Goal: Information Seeking & Learning: Learn about a topic

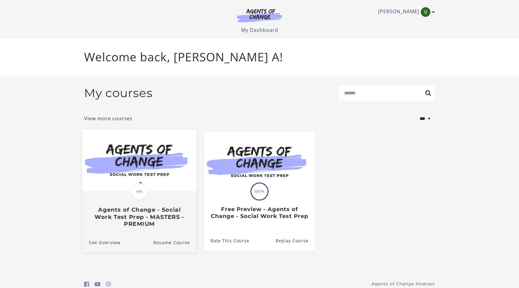
click at [152, 175] on img at bounding box center [139, 161] width 114 height 62
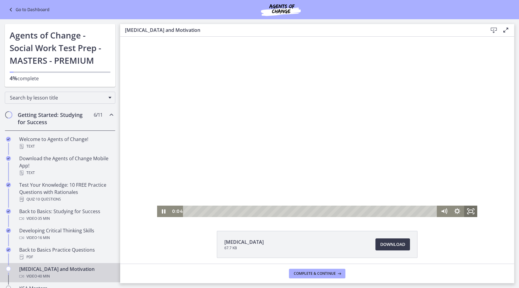
click at [472, 214] on icon "Fullscreen" at bounding box center [470, 211] width 13 height 11
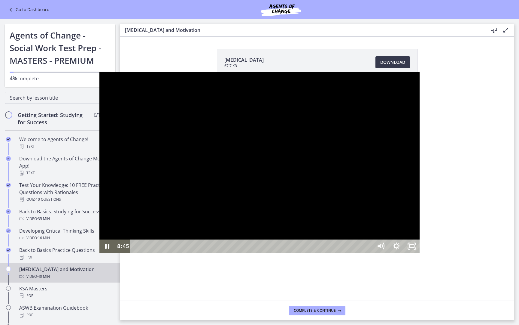
click at [420, 89] on div at bounding box center [259, 162] width 321 height 180
click at [99, 72] on button "Play Video: ctfe73eqvn4c72r5t540.mp4" at bounding box center [99, 72] width 0 height 0
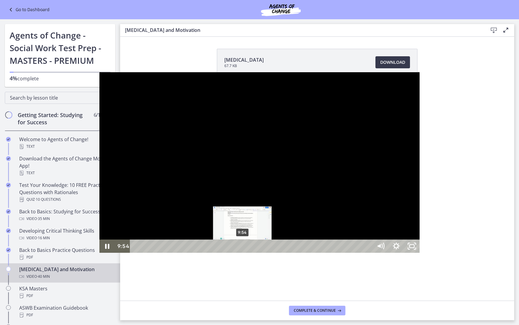
click at [143, 252] on div "9:54" at bounding box center [253, 245] width 234 height 13
click at [146, 252] on div "10:10" at bounding box center [253, 245] width 234 height 13
click at [151, 252] on div "10:35" at bounding box center [253, 245] width 234 height 13
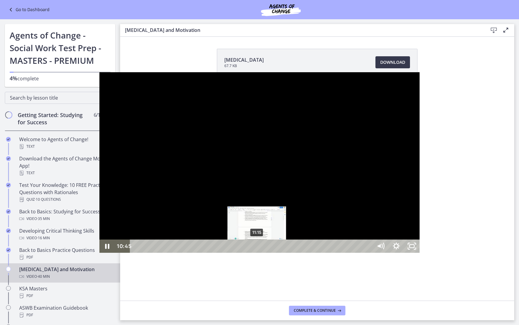
click at [158, 252] on div "11:15" at bounding box center [253, 245] width 234 height 13
click at [162, 252] on div "11:39" at bounding box center [253, 245] width 234 height 13
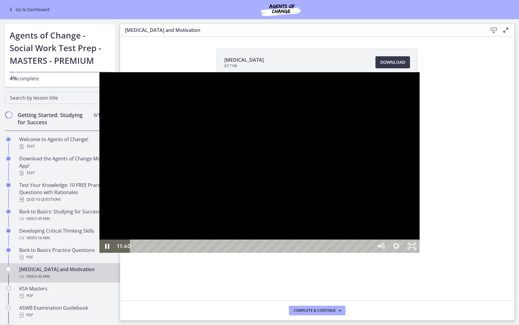
click at [225, 245] on div at bounding box center [259, 162] width 321 height 180
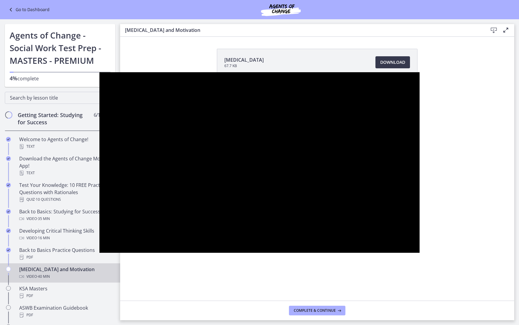
click at [225, 245] on div at bounding box center [259, 162] width 321 height 180
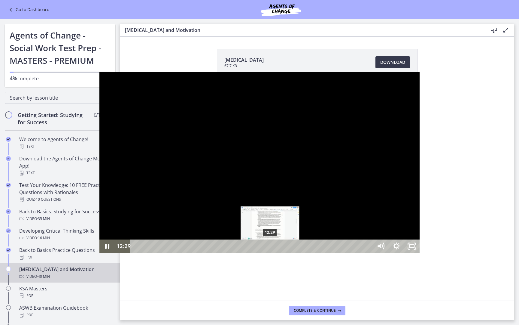
click at [171, 252] on div "12:29" at bounding box center [253, 245] width 234 height 13
click at [173, 252] on div "12:39" at bounding box center [253, 245] width 234 height 13
click at [176, 252] on div "12:54" at bounding box center [253, 245] width 234 height 13
click at [275, 248] on div "Playbar" at bounding box center [277, 246] width 5 height 5
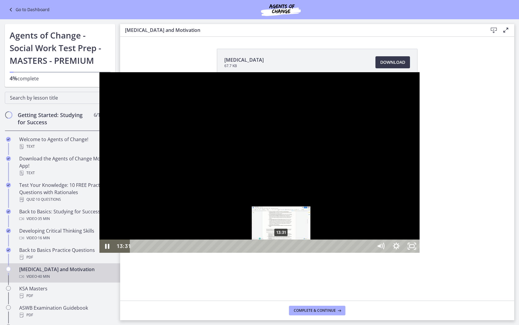
click at [182, 252] on div "13:31" at bounding box center [253, 245] width 234 height 13
click at [186, 252] on div "13:49" at bounding box center [253, 245] width 234 height 13
click at [189, 252] on div "14:04" at bounding box center [253, 245] width 234 height 13
click at [192, 252] on div "14:26" at bounding box center [253, 245] width 234 height 13
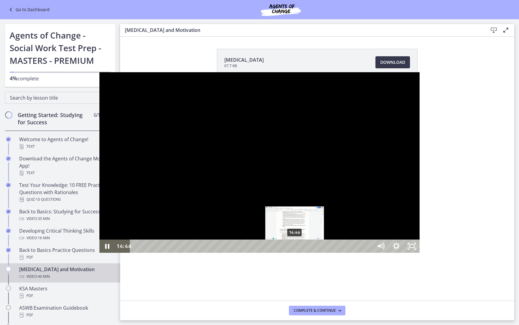
click at [196, 252] on div "14:46" at bounding box center [253, 245] width 234 height 13
click at [206, 252] on div "15:40" at bounding box center [253, 245] width 234 height 13
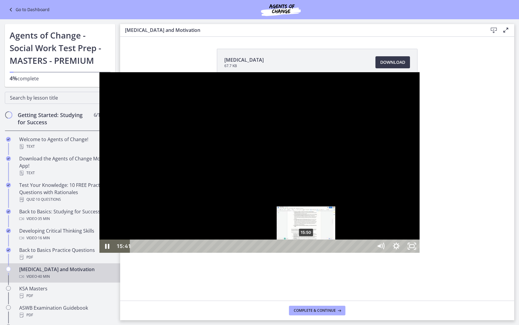
click at [302, 248] on div "Playbar" at bounding box center [304, 246] width 5 height 5
click at [306, 248] on div "Playbar" at bounding box center [308, 246] width 5 height 5
click at [212, 252] on div "16:16" at bounding box center [253, 245] width 234 height 13
click at [215, 252] on div "16:30" at bounding box center [253, 245] width 234 height 13
click at [216, 252] on div "16:38" at bounding box center [253, 245] width 234 height 13
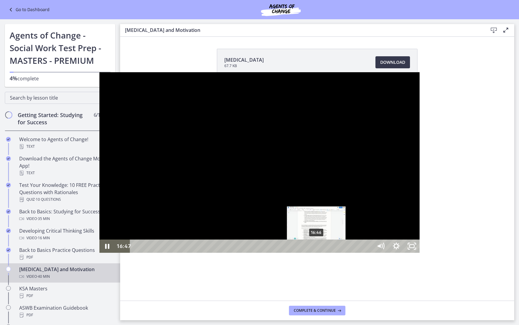
click at [314, 248] on div "Playbar" at bounding box center [316, 246] width 5 height 5
click at [315, 248] on div "Playbar" at bounding box center [317, 246] width 5 height 5
click at [316, 248] on div "Playbar" at bounding box center [318, 246] width 5 height 5
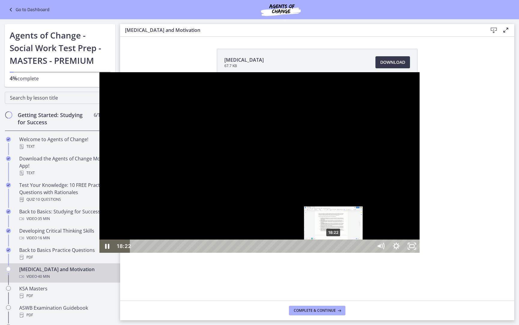
click at [235, 252] on div "18:22" at bounding box center [253, 245] width 234 height 13
click at [237, 252] on div "18:35" at bounding box center [253, 245] width 234 height 13
click at [240, 252] on div "18:49" at bounding box center [253, 245] width 234 height 13
click at [242, 252] on div "19:02" at bounding box center [253, 245] width 234 height 13
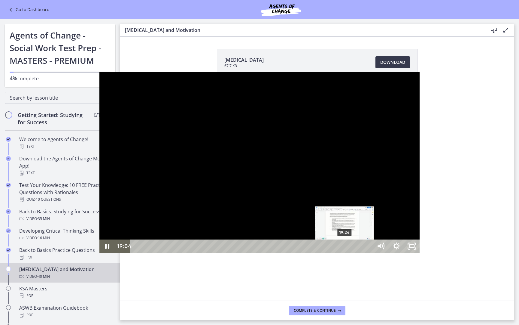
click at [246, 252] on div "19:24" at bounding box center [253, 245] width 234 height 13
click at [248, 252] on div "19:37" at bounding box center [253, 245] width 234 height 13
click at [252, 252] on div "19:57" at bounding box center [253, 245] width 234 height 13
click at [254, 252] on div "20:10" at bounding box center [253, 245] width 234 height 13
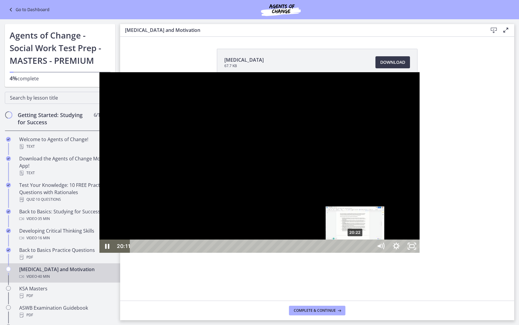
click at [256, 252] on div "20:22" at bounding box center [253, 245] width 234 height 13
click at [260, 252] on div "20:41" at bounding box center [253, 245] width 234 height 13
click at [358, 248] on div "Playbar" at bounding box center [360, 246] width 5 height 5
click at [264, 252] on div "21:07" at bounding box center [253, 245] width 234 height 13
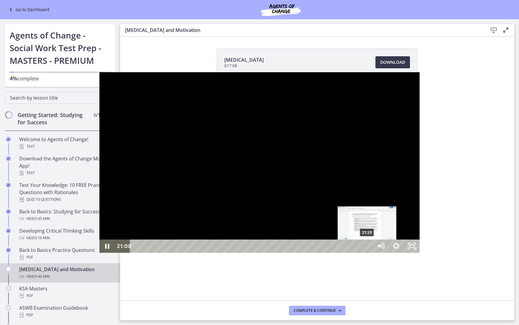
click at [268, 252] on div "21:29" at bounding box center [253, 245] width 234 height 13
click at [368, 248] on div "Playbar" at bounding box center [370, 246] width 5 height 5
click at [371, 248] on div "Playbar" at bounding box center [373, 246] width 5 height 5
click at [372, 248] on div "Playbar" at bounding box center [374, 246] width 5 height 5
click at [279, 252] on div "22:28" at bounding box center [253, 245] width 234 height 13
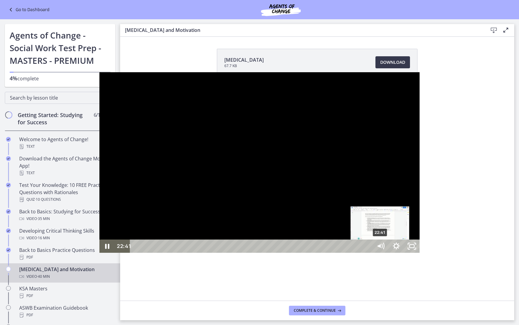
click at [281, 252] on div "22:41" at bounding box center [253, 245] width 234 height 13
click at [285, 252] on div "22:59" at bounding box center [253, 245] width 234 height 13
click at [287, 252] on div "23:14" at bounding box center [253, 245] width 234 height 13
click at [290, 252] on div "23:28" at bounding box center [253, 245] width 234 height 13
click at [292, 252] on div "23:39" at bounding box center [253, 245] width 234 height 13
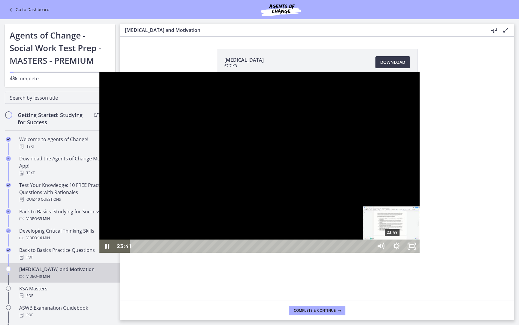
click at [389, 248] on div "Playbar" at bounding box center [391, 246] width 5 height 5
click at [296, 252] on div "24:03" at bounding box center [253, 245] width 234 height 13
click at [298, 252] on div "24:15" at bounding box center [253, 245] width 234 height 13
click at [301, 252] on div "24:30" at bounding box center [253, 245] width 234 height 13
click at [304, 252] on div "24:48" at bounding box center [253, 245] width 234 height 13
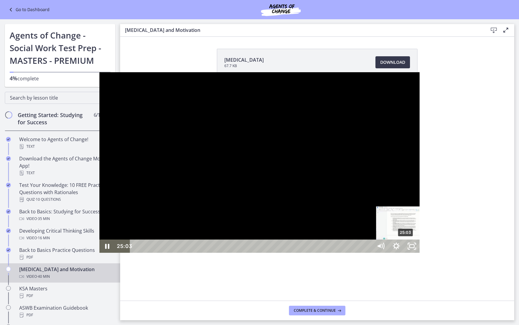
click at [307, 252] on div "25:03" at bounding box center [253, 245] width 234 height 13
click at [310, 252] on div "25:16" at bounding box center [253, 245] width 234 height 13
click at [312, 252] on div "25:31" at bounding box center [253, 245] width 234 height 13
click at [315, 252] on div "25:48" at bounding box center [253, 245] width 234 height 13
click at [318, 252] on div "26:05" at bounding box center [253, 245] width 234 height 13
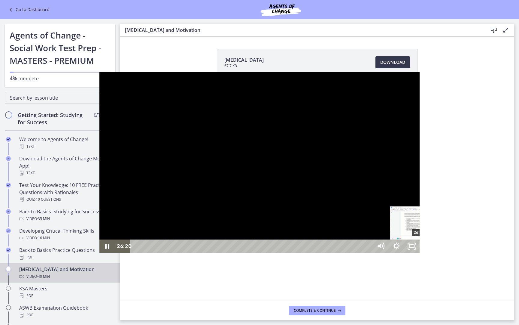
click at [321, 252] on div "26:20" at bounding box center [253, 245] width 234 height 13
click at [323, 252] on div "26:33" at bounding box center [253, 245] width 234 height 13
click at [325, 252] on div "26:45" at bounding box center [253, 245] width 234 height 13
click at [327, 252] on div "26:57" at bounding box center [253, 245] width 234 height 13
click at [329, 252] on div "27:08" at bounding box center [253, 245] width 234 height 13
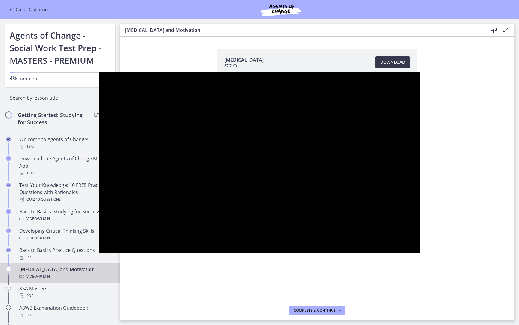
click at [407, 212] on div at bounding box center [259, 162] width 321 height 180
click at [420, 215] on div at bounding box center [259, 162] width 321 height 180
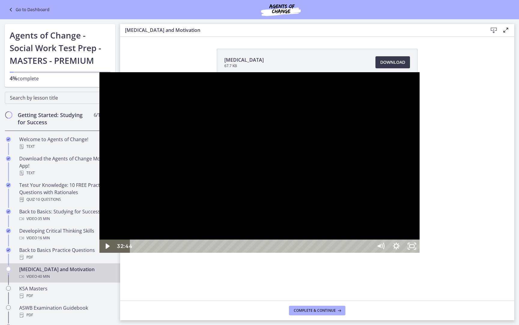
click at [420, 215] on div at bounding box center [259, 162] width 321 height 180
click at [420, 198] on div at bounding box center [259, 162] width 321 height 180
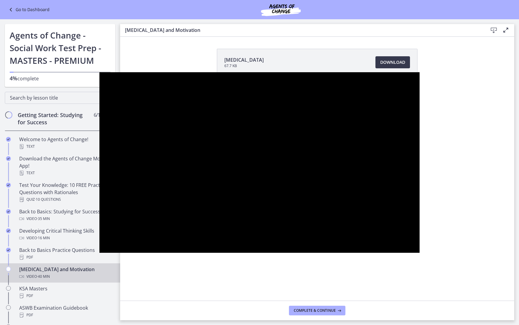
click at [420, 198] on div at bounding box center [259, 162] width 321 height 180
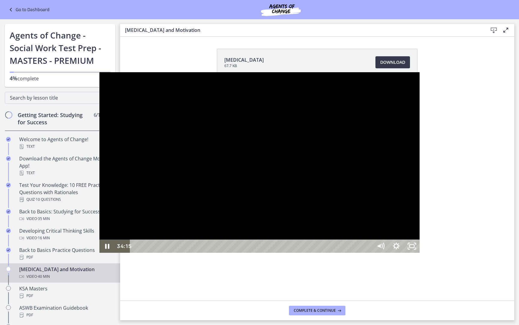
click at [502, 248] on div "Playbar" at bounding box center [504, 246] width 5 height 5
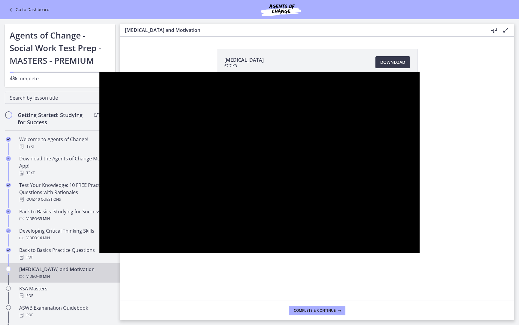
click at [420, 208] on div at bounding box center [259, 162] width 321 height 180
click at [420, 212] on div at bounding box center [259, 162] width 321 height 180
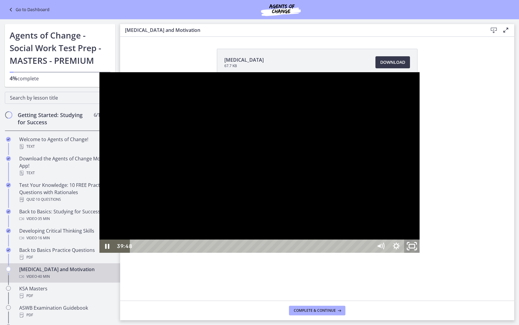
click at [421, 254] on icon "Unfullscreen" at bounding box center [412, 246] width 19 height 16
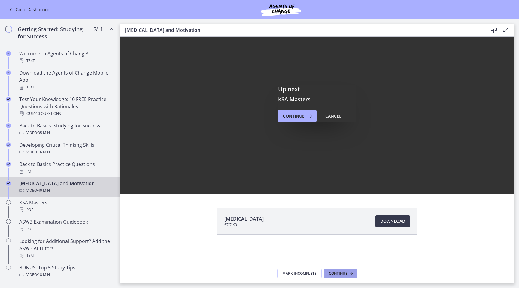
click at [341, 271] on span "Continue" at bounding box center [338, 273] width 19 height 5
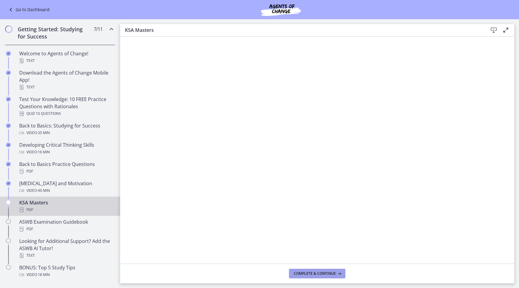
click at [338, 276] on button "Complete & continue" at bounding box center [317, 274] width 56 height 10
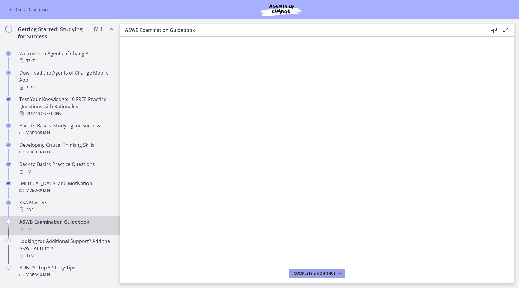
click at [331, 272] on span "Complete & continue" at bounding box center [315, 273] width 42 height 5
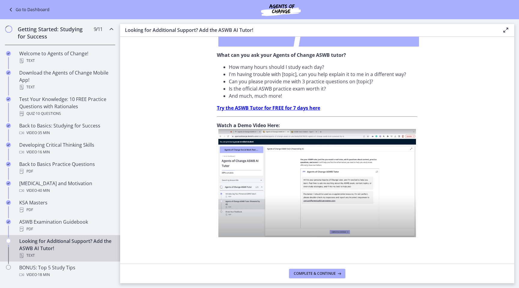
scroll to position [179, 0]
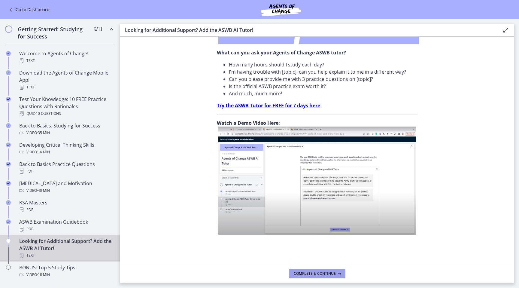
click at [317, 274] on span "Complete & continue" at bounding box center [315, 273] width 42 height 5
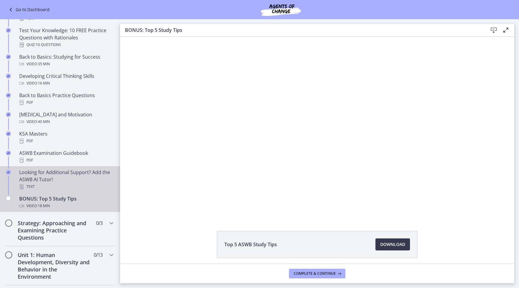
scroll to position [156, 0]
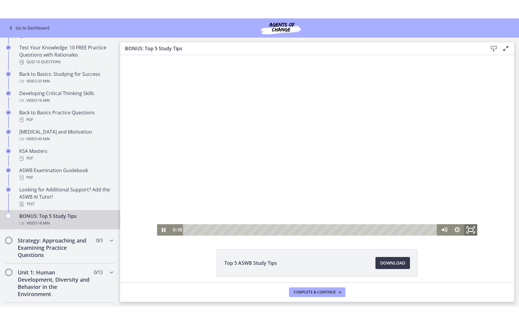
click at [472, 232] on icon "Fullscreen" at bounding box center [471, 230] width 16 height 14
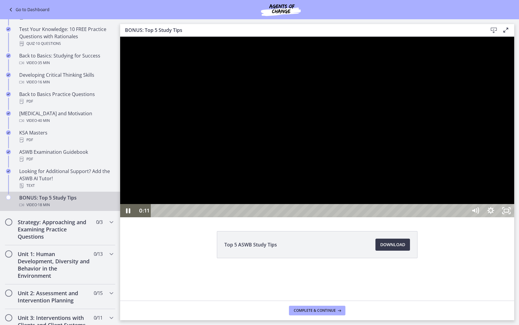
click at [515, 161] on div at bounding box center [317, 127] width 394 height 180
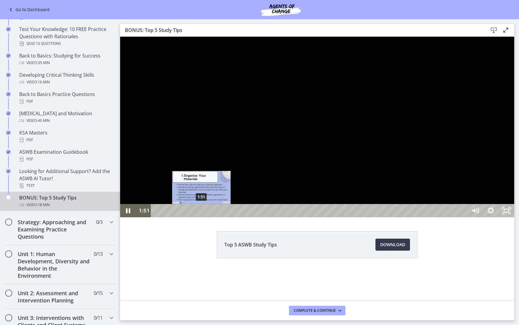
click at [202, 217] on div "1:51" at bounding box center [310, 210] width 307 height 13
click at [206, 217] on div "2:00" at bounding box center [310, 210] width 307 height 13
click at [209, 217] on div "2:08" at bounding box center [310, 210] width 307 height 13
click at [212, 217] on div "2:17" at bounding box center [310, 210] width 307 height 13
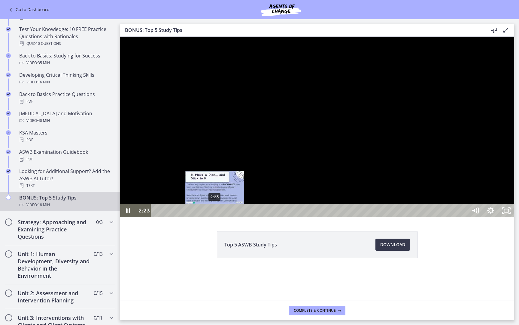
click at [215, 217] on div "2:23" at bounding box center [310, 210] width 307 height 13
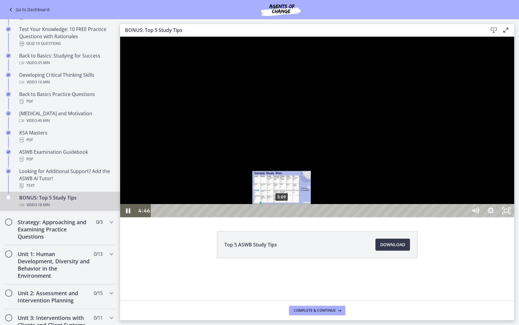
click at [282, 217] on div "5:09" at bounding box center [310, 210] width 307 height 13
click at [289, 217] on div "5:26" at bounding box center [310, 210] width 307 height 13
click at [293, 217] on div "5:36" at bounding box center [310, 210] width 307 height 13
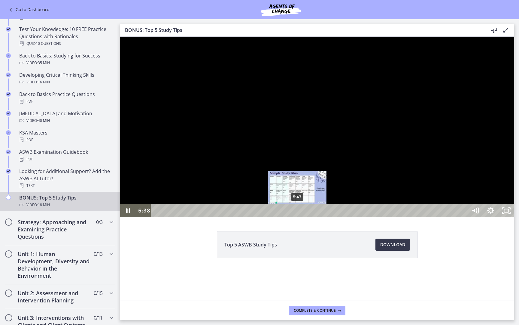
click at [298, 217] on div "5:47" at bounding box center [310, 210] width 307 height 13
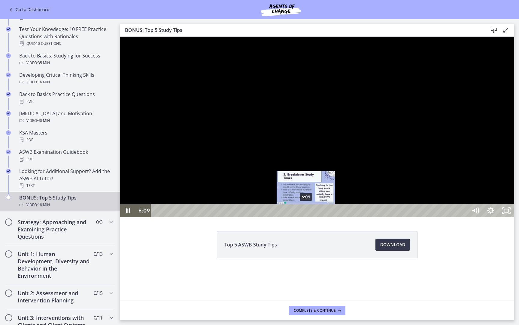
click at [306, 217] on div "6:09" at bounding box center [310, 210] width 307 height 13
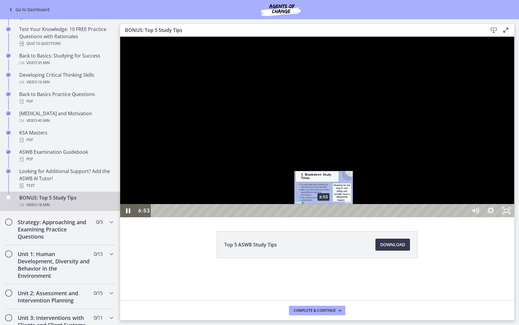
click at [324, 217] on div "6:53" at bounding box center [310, 210] width 307 height 13
click at [333, 217] on div "7:14" at bounding box center [310, 210] width 307 height 13
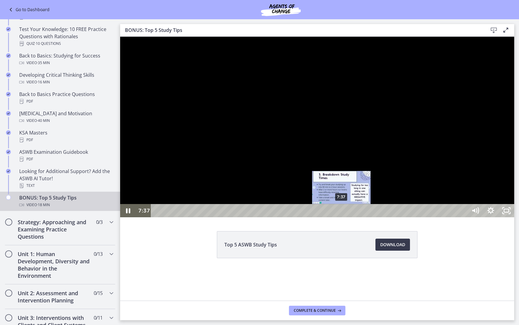
click at [342, 217] on div "7:37" at bounding box center [310, 210] width 307 height 13
click at [344, 213] on div "Playbar" at bounding box center [343, 210] width 5 height 5
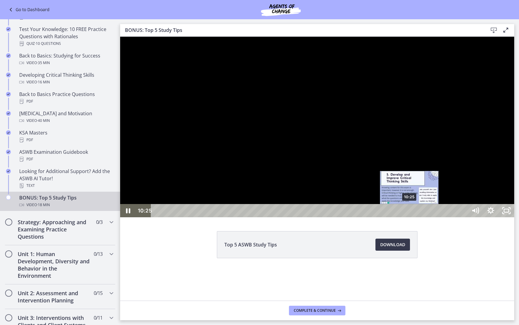
click at [410, 217] on div "10:25" at bounding box center [310, 210] width 307 height 13
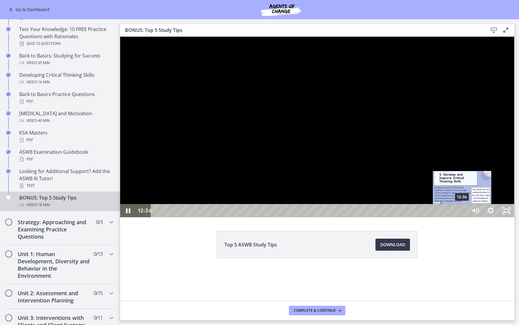
click at [463, 217] on div "12:36" at bounding box center [310, 210] width 307 height 13
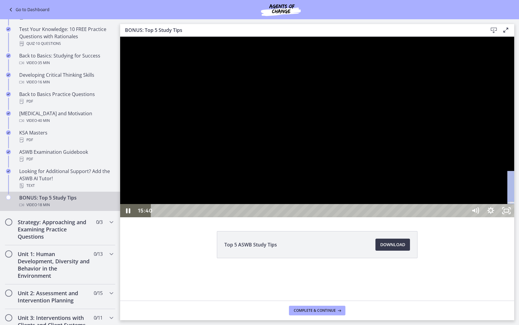
click at [464, 217] on div "15:40" at bounding box center [310, 210] width 307 height 13
click at [464, 217] on div "16:12" at bounding box center [310, 210] width 307 height 13
click at [464, 217] on div "16:41" at bounding box center [310, 210] width 307 height 13
click at [464, 217] on div "17:10" at bounding box center [310, 210] width 307 height 13
click at [464, 217] on div "17:31" at bounding box center [310, 210] width 307 height 13
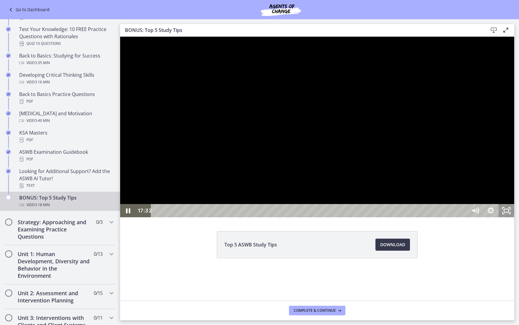
drag, startPoint x: 627, startPoint y: 356, endPoint x: 627, endPoint y: 319, distance: 36.7
click at [515, 217] on icon "Unfullscreen" at bounding box center [507, 210] width 16 height 13
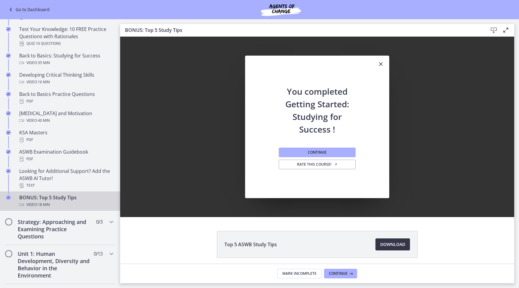
scroll to position [0, 0]
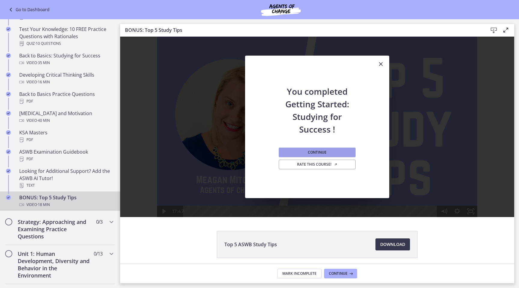
click at [339, 150] on button "Continue" at bounding box center [317, 153] width 77 height 10
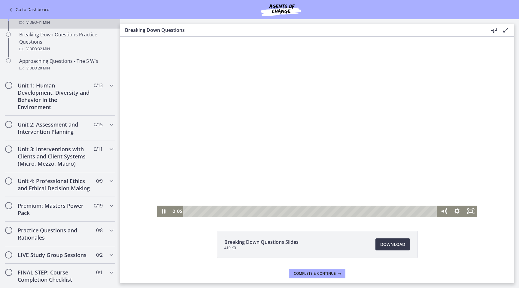
click at [251, 172] on div at bounding box center [317, 127] width 321 height 180
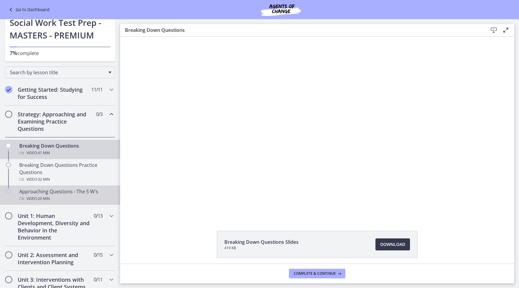
scroll to position [20, 0]
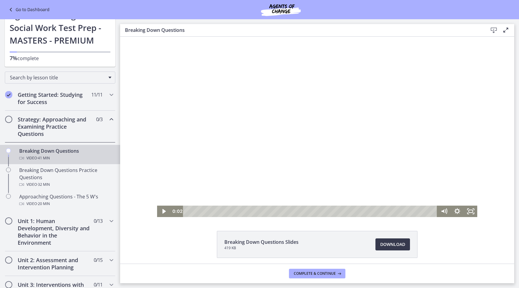
click at [415, 124] on div at bounding box center [317, 127] width 321 height 180
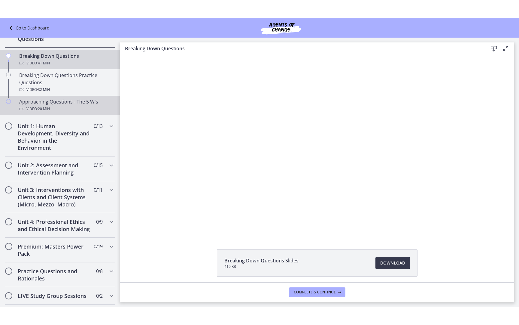
scroll to position [0, 0]
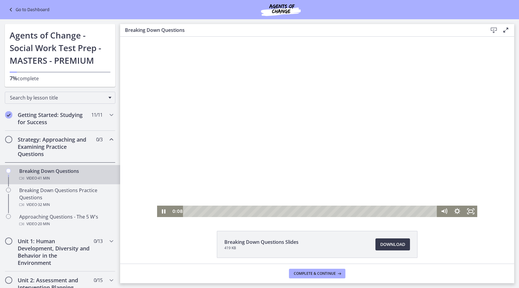
click at [377, 145] on div at bounding box center [317, 127] width 321 height 180
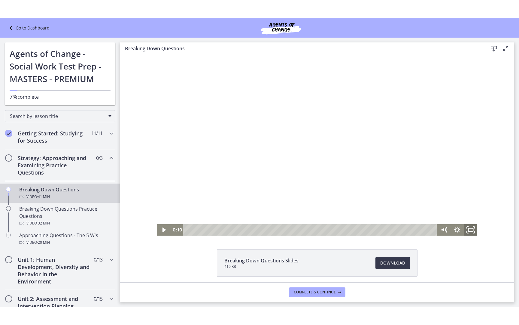
click at [472, 232] on icon "Fullscreen" at bounding box center [471, 230] width 16 height 14
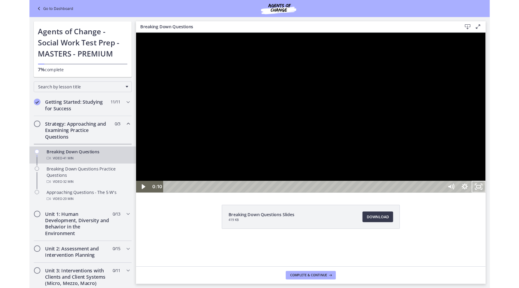
click at [515, 200] on button "Unfullscreen" at bounding box center [523, 206] width 16 height 13
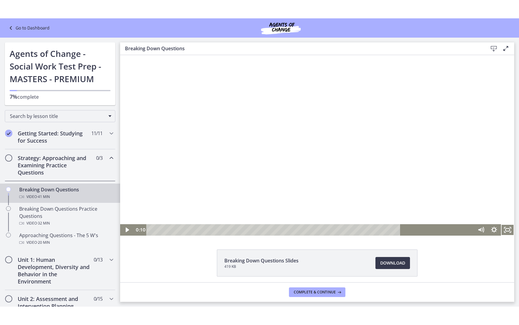
click at [501, 224] on button "Fullscreen" at bounding box center [507, 229] width 13 height 11
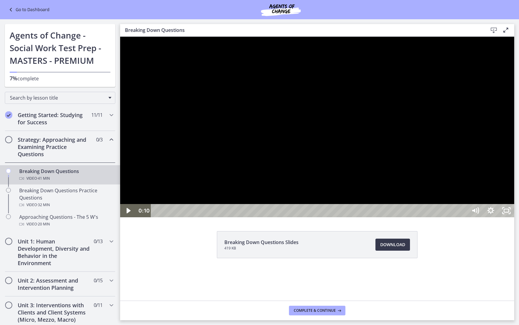
click at [515, 183] on div at bounding box center [317, 127] width 394 height 180
click at [510, 212] on rect "Unfullscreen" at bounding box center [507, 211] width 6 height 4
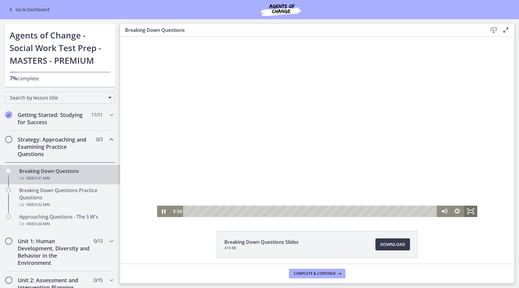
click at [468, 212] on icon "Fullscreen" at bounding box center [470, 211] width 13 height 11
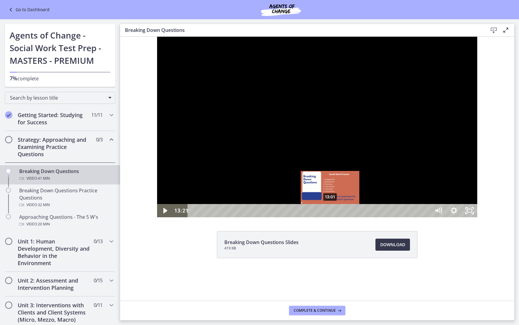
click at [294, 217] on div "13:01" at bounding box center [311, 210] width 234 height 13
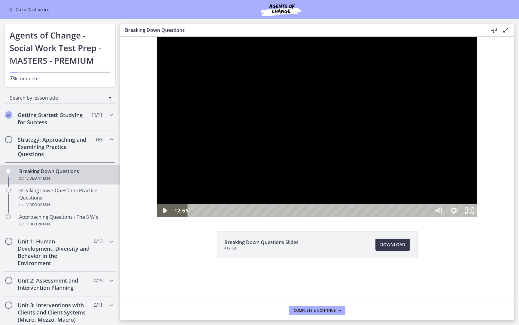
click at [375, 217] on div at bounding box center [317, 127] width 321 height 180
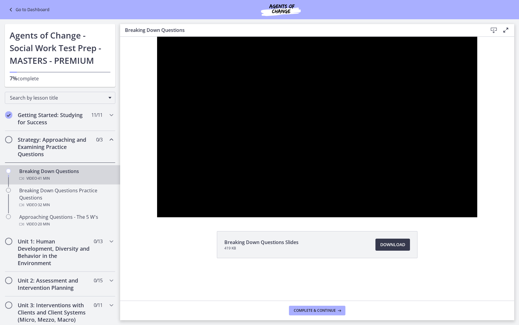
click at [157, 37] on button "Pause: cbe18pht4o1cl02sia30.mp4" at bounding box center [157, 37] width 0 height 0
click at [157, 37] on button "Play Video: cbe18pht4o1cl02sia30.mp4" at bounding box center [157, 37] width 0 height 0
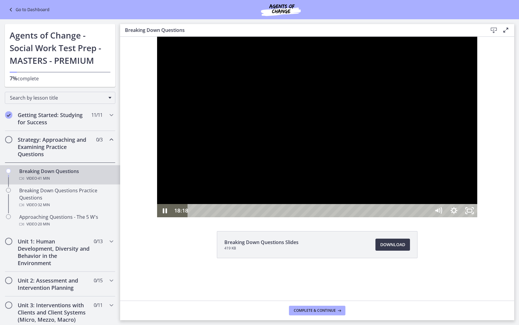
click at [412, 217] on div at bounding box center [317, 127] width 321 height 180
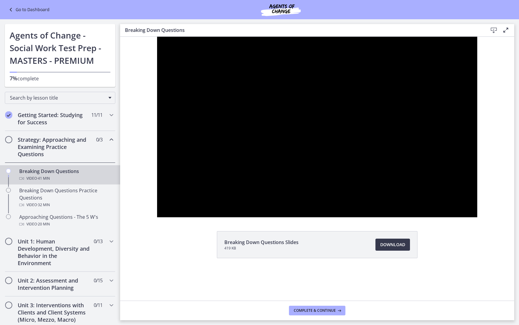
click at [411, 217] on div at bounding box center [317, 127] width 321 height 180
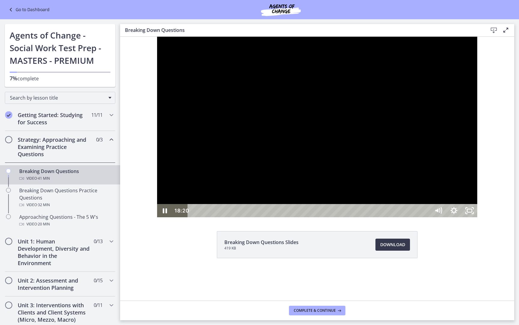
click at [411, 217] on div at bounding box center [317, 127] width 321 height 180
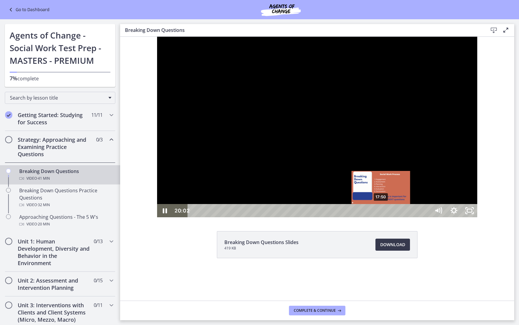
click at [345, 217] on div "17:50" at bounding box center [311, 210] width 234 height 13
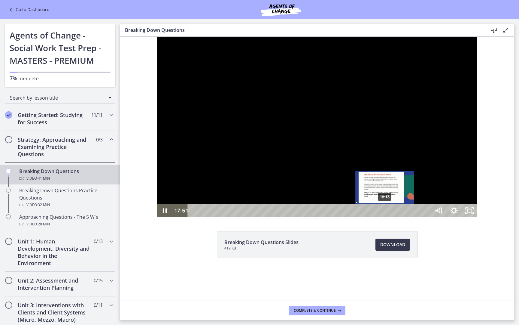
click at [349, 217] on div "18:13" at bounding box center [311, 210] width 234 height 13
click at [428, 217] on div at bounding box center [317, 127] width 321 height 180
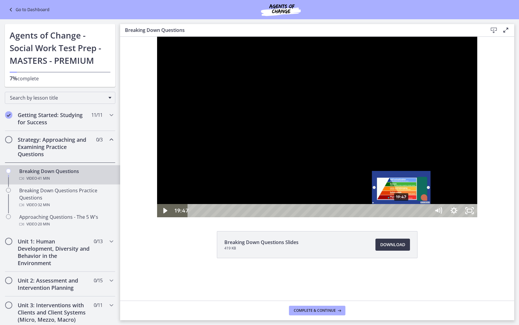
click at [365, 217] on div "19:47" at bounding box center [311, 210] width 234 height 13
click at [433, 217] on div at bounding box center [317, 127] width 321 height 180
click at [477, 217] on div at bounding box center [317, 127] width 321 height 180
click at [157, 37] on button "Play Video: cbe18pht4o1cl02sia30.mp4" at bounding box center [157, 37] width 0 height 0
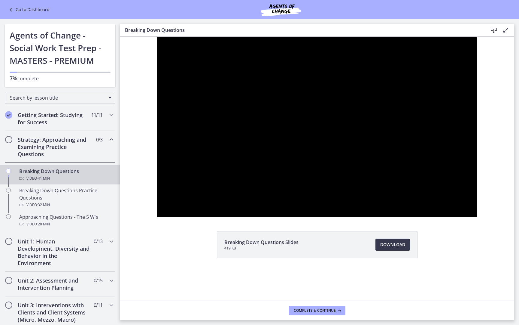
click at [157, 37] on button "Pause: cbe18pht4o1cl02sia30.mp4" at bounding box center [157, 37] width 0 height 0
click at [478, 209] on div at bounding box center [317, 127] width 321 height 180
click at [157, 37] on button "Pause: cbe18pht4o1cl02sia30.mp4" at bounding box center [157, 37] width 0 height 0
click at [478, 217] on div at bounding box center [317, 127] width 321 height 180
click at [157, 37] on button "Pause: cbe18pht4o1cl02sia30.mp4" at bounding box center [157, 37] width 0 height 0
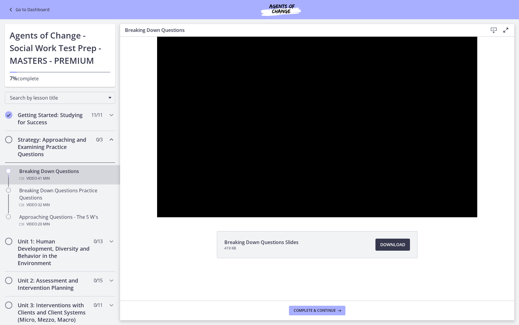
click at [478, 217] on div at bounding box center [317, 127] width 321 height 180
click at [157, 37] on button "Play Video: cbe18pht4o1cl02sia30.mp4" at bounding box center [157, 37] width 0 height 0
click at [157, 37] on button "Pause: cbe18pht4o1cl02sia30.mp4" at bounding box center [157, 37] width 0 height 0
click at [157, 37] on button "Play Video: cbe18pht4o1cl02sia30.mp4" at bounding box center [157, 37] width 0 height 0
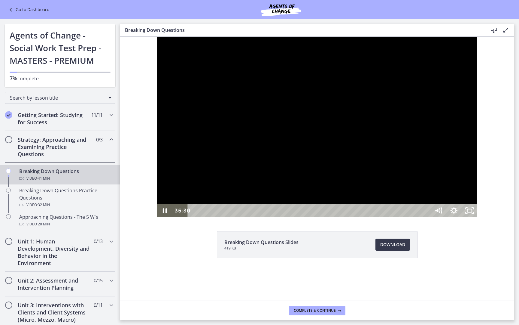
click at [157, 37] on button "Pause: cbe18pht4o1cl02sia30.mp4" at bounding box center [157, 37] width 0 height 0
click at [157, 37] on button "Play Video: cbe18pht4o1cl02sia30.mp4" at bounding box center [157, 37] width 0 height 0
click at [157, 37] on button "Pause: cbe18pht4o1cl02sia30.mp4" at bounding box center [157, 37] width 0 height 0
click at [157, 37] on button "Play Video: cbe18pht4o1cl02sia30.mp4" at bounding box center [157, 37] width 0 height 0
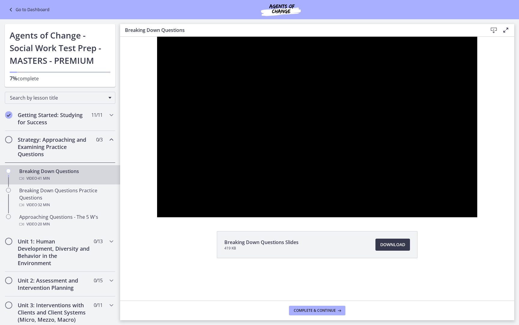
click at [157, 37] on button "Pause: cbe18pht4o1cl02sia30.mp4" at bounding box center [157, 37] width 0 height 0
click at [157, 37] on button "Play Video: cbe18pht4o1cl02sia30.mp4" at bounding box center [157, 37] width 0 height 0
click at [157, 37] on button "Pause: cbe18pht4o1cl02sia30.mp4" at bounding box center [157, 37] width 0 height 0
click at [157, 37] on button "Play Video: cbe18pht4o1cl02sia30.mp4" at bounding box center [157, 37] width 0 height 0
click at [157, 37] on button "Pause: cbe18pht4o1cl02sia30.mp4" at bounding box center [157, 37] width 0 height 0
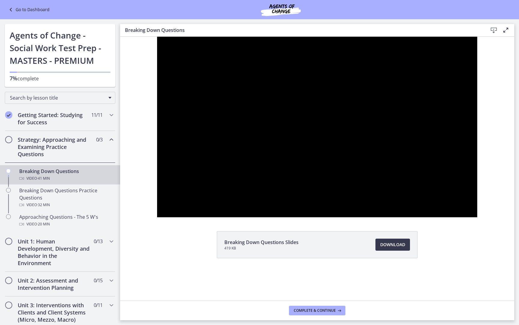
click at [157, 37] on button "Play Video: cbe18pht4o1cl02sia30.mp4" at bounding box center [157, 37] width 0 height 0
click at [157, 37] on button "Pause: cbe18pht4o1cl02sia30.mp4" at bounding box center [157, 37] width 0 height 0
click at [157, 37] on button "Play Video: cbe18pht4o1cl02sia30.mp4" at bounding box center [157, 37] width 0 height 0
click at [157, 37] on button "Pause: cbe18pht4o1cl02sia30.mp4" at bounding box center [157, 37] width 0 height 0
click at [157, 37] on button "Play Video: cbe18pht4o1cl02sia30.mp4" at bounding box center [157, 37] width 0 height 0
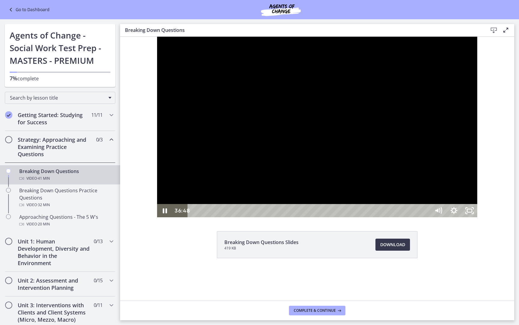
click at [157, 37] on button "Pause: cbe18pht4o1cl02sia30.mp4" at bounding box center [157, 37] width 0 height 0
click at [478, 217] on div at bounding box center [317, 127] width 321 height 180
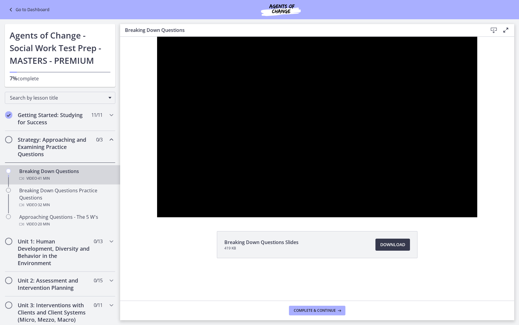
click at [478, 217] on div at bounding box center [317, 127] width 321 height 180
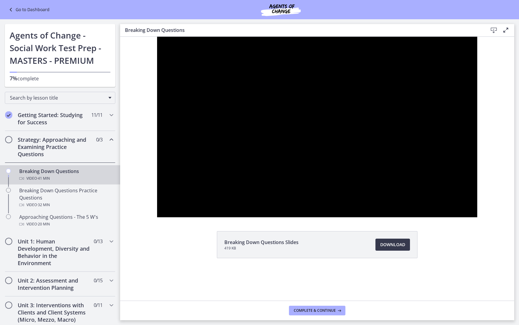
click at [157, 37] on button "Play Video: cbe18pht4o1cl02sia30.mp4" at bounding box center [157, 37] width 0 height 0
click at [478, 217] on div at bounding box center [317, 127] width 321 height 180
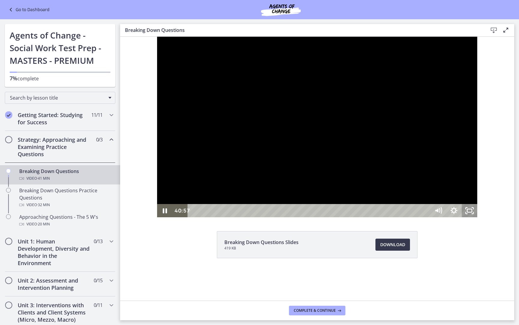
click at [472, 212] on rect "Unfullscreen" at bounding box center [470, 210] width 5 height 3
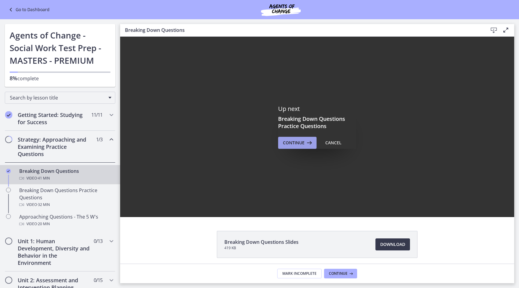
click at [292, 141] on span "Continue" at bounding box center [294, 142] width 22 height 7
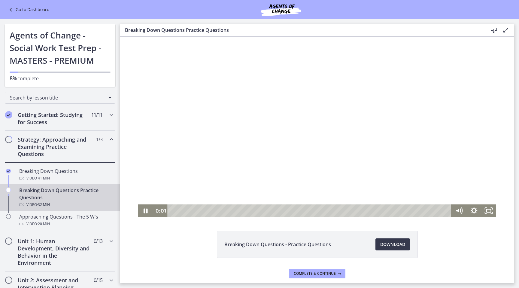
click at [309, 157] on div at bounding box center [317, 127] width 359 height 180
